Goal: Find specific page/section: Find specific page/section

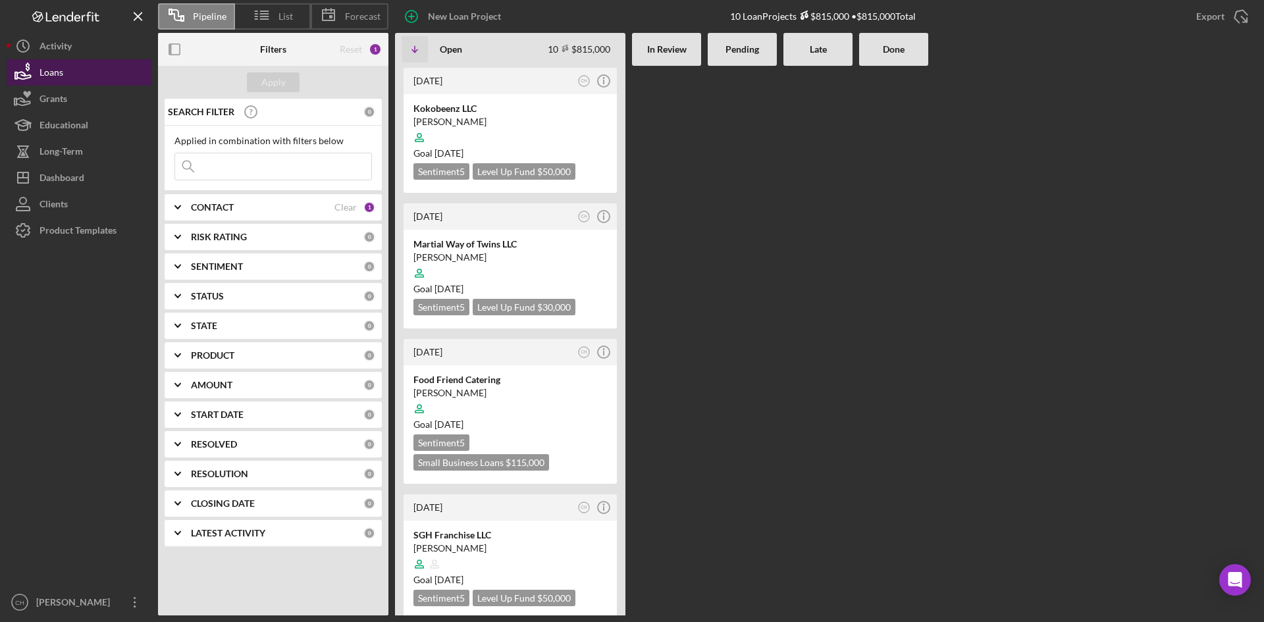
scroll to position [461, 0]
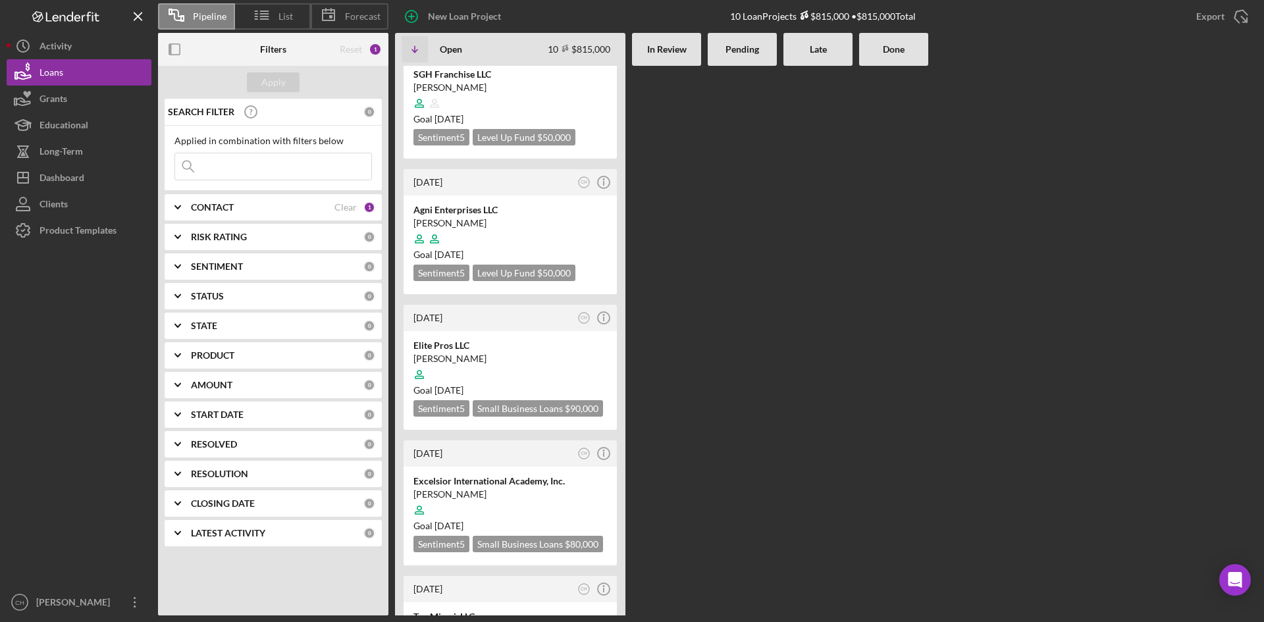
click at [222, 172] on input at bounding box center [273, 166] width 196 height 26
click at [90, 177] on button "Icon/Dashboard Dashboard" at bounding box center [79, 178] width 145 height 26
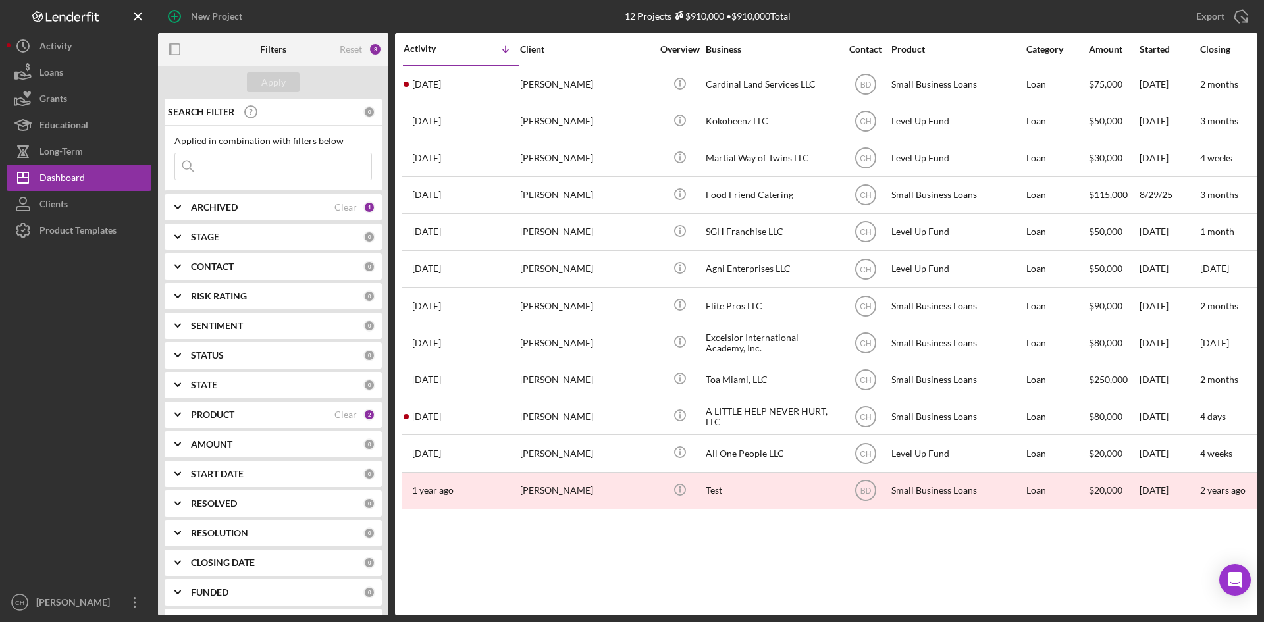
click at [273, 415] on div "PRODUCT" at bounding box center [262, 414] width 143 height 11
click at [243, 209] on div "ARCHIVED" at bounding box center [262, 207] width 143 height 11
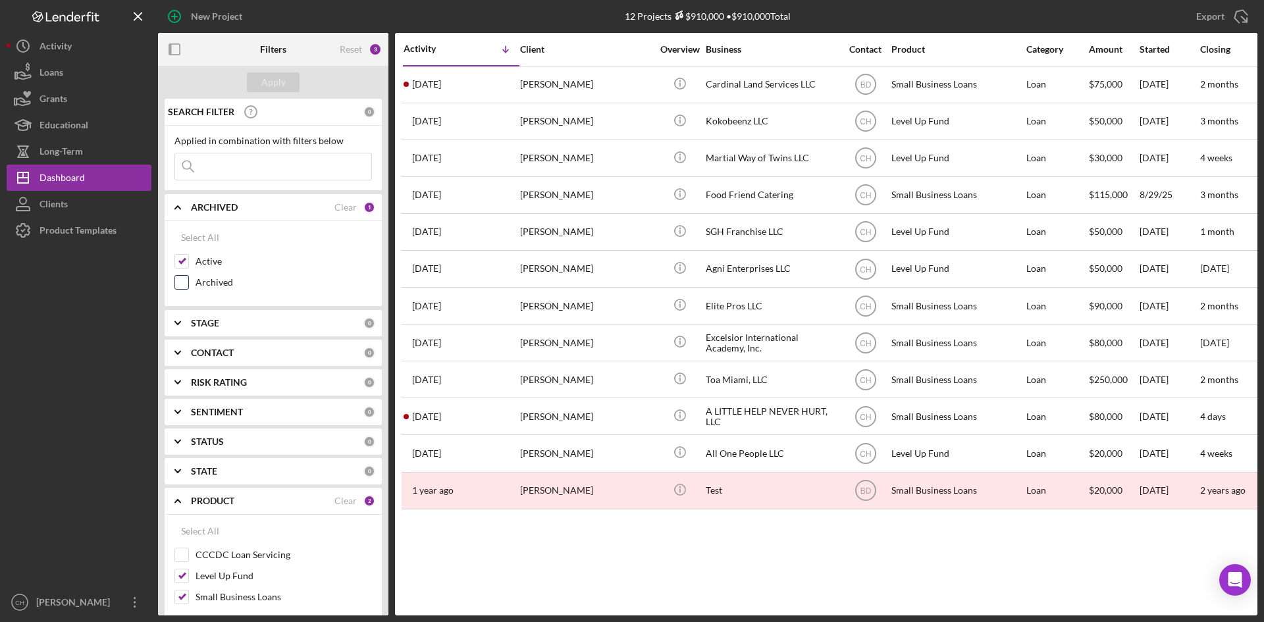
click at [182, 279] on input "Archived" at bounding box center [181, 282] width 13 height 13
checkbox input "true"
click at [180, 259] on input "Active" at bounding box center [181, 261] width 13 height 13
checkbox input "false"
click at [216, 167] on input at bounding box center [273, 166] width 196 height 26
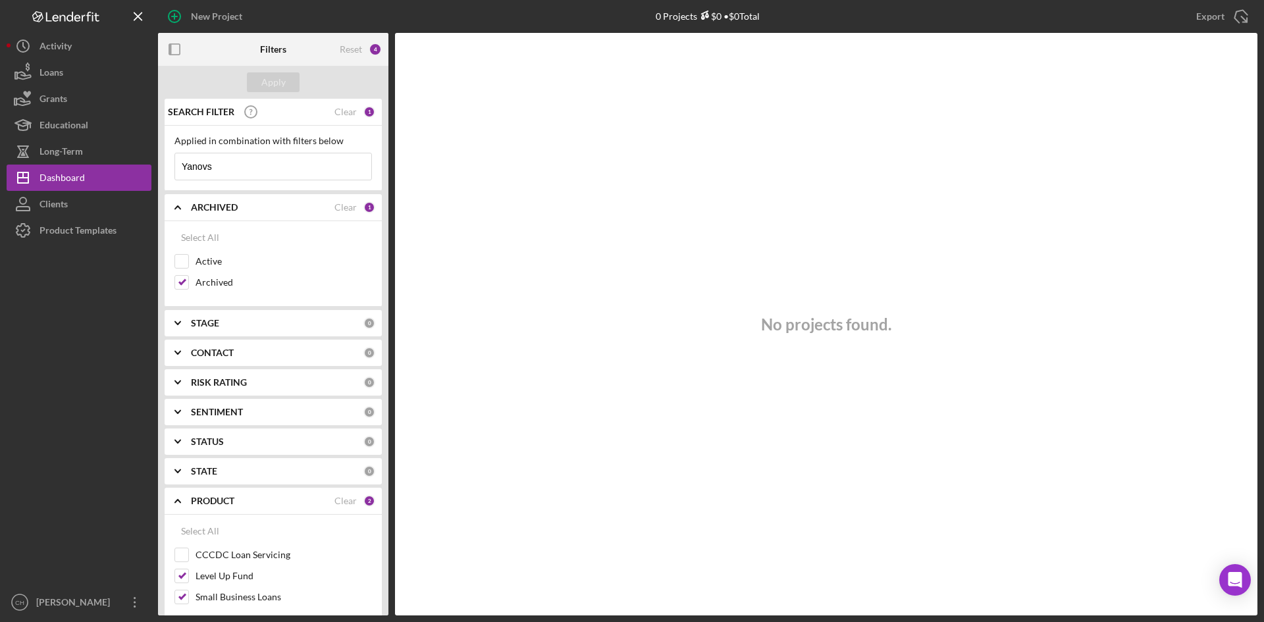
type input "Yanovs"
